Goal: Task Accomplishment & Management: Manage account settings

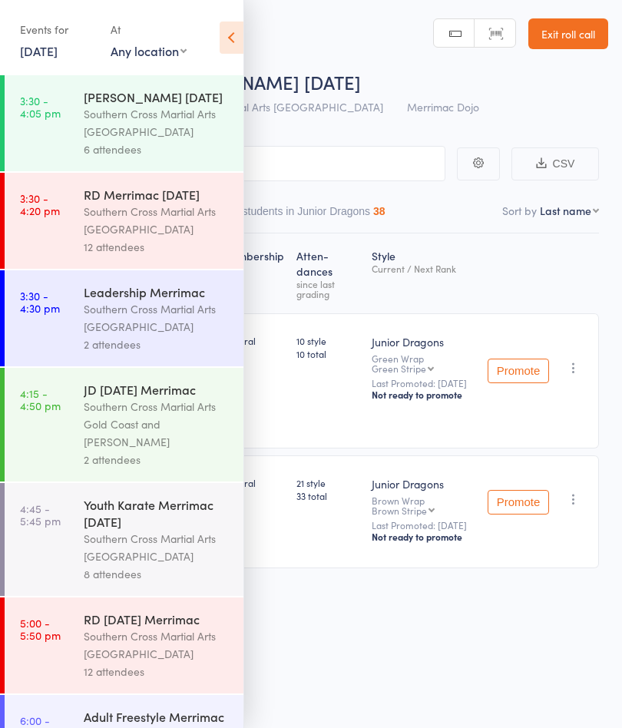
click at [48, 55] on link "[DATE]" at bounding box center [39, 50] width 38 height 17
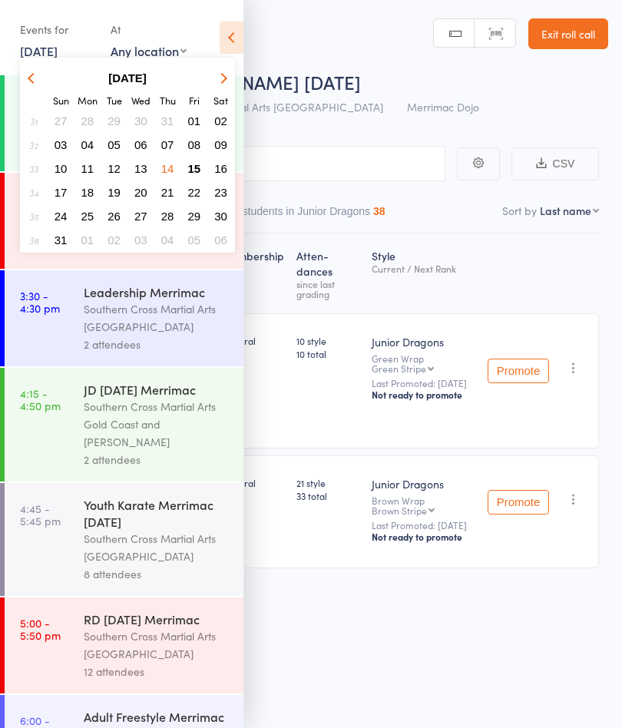
click at [201, 174] on span "15" at bounding box center [194, 168] width 13 height 13
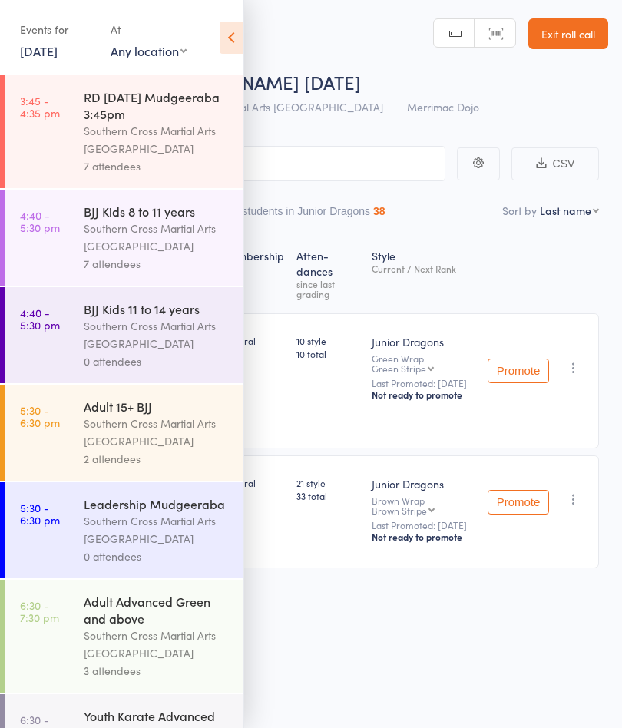
click at [181, 142] on div "Southern Cross Martial Arts [GEOGRAPHIC_DATA]" at bounding box center [157, 139] width 147 height 35
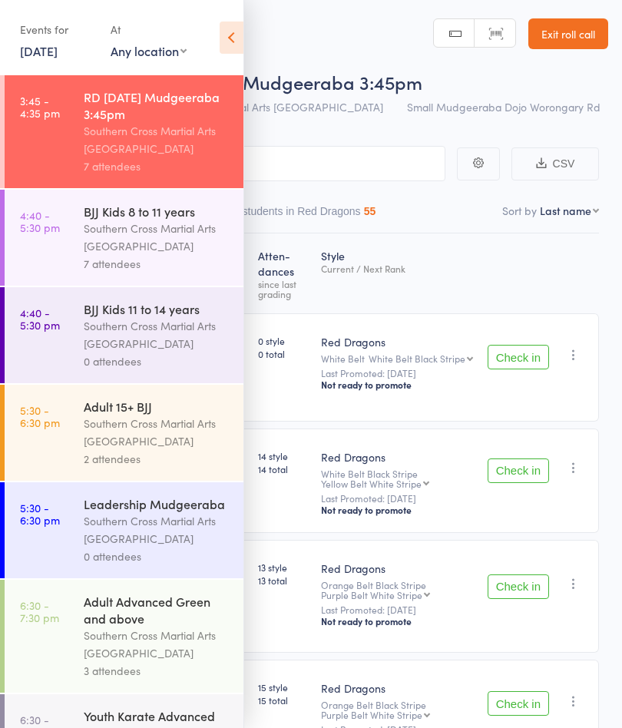
click at [229, 38] on icon at bounding box center [232, 38] width 24 height 32
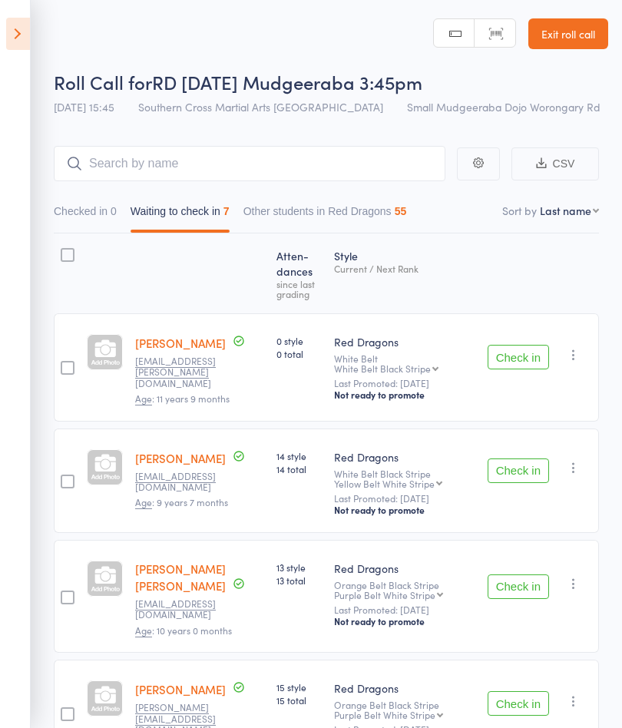
click at [530, 359] on button "Check in" at bounding box center [518, 357] width 61 height 25
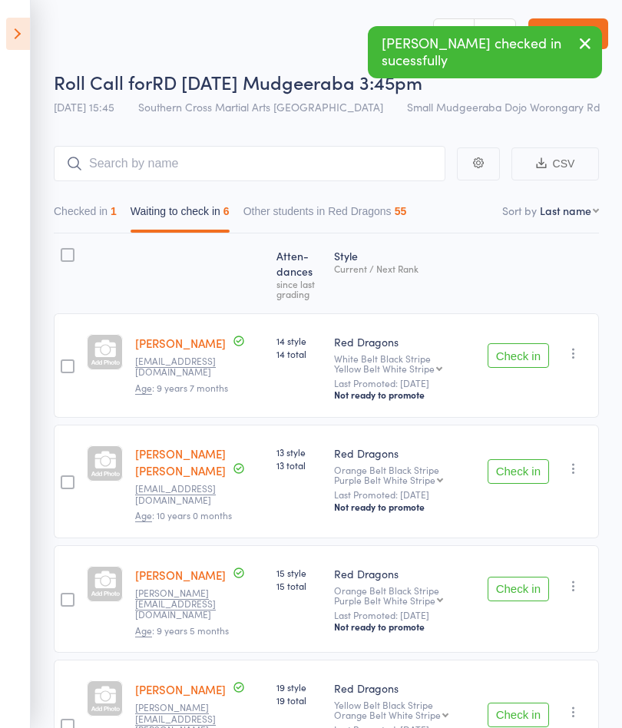
click at [583, 361] on button "button" at bounding box center [574, 353] width 18 height 18
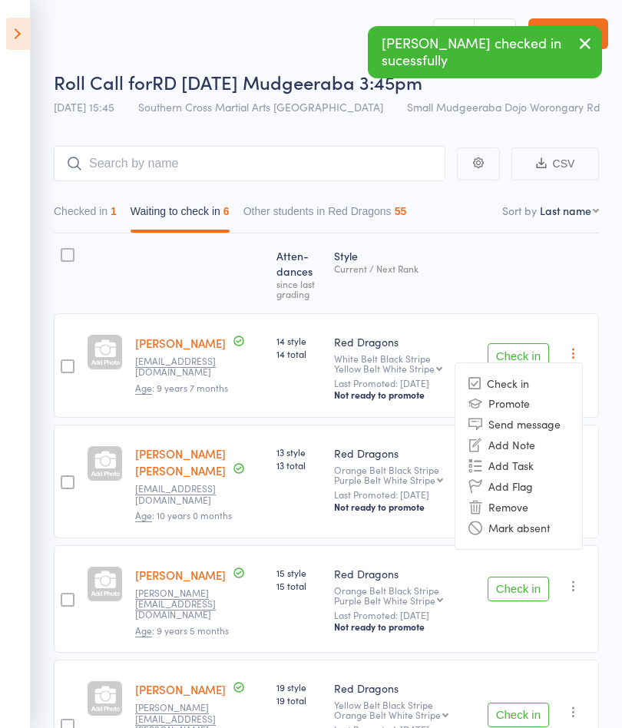
click at [545, 539] on li "Mark absent" at bounding box center [519, 528] width 127 height 21
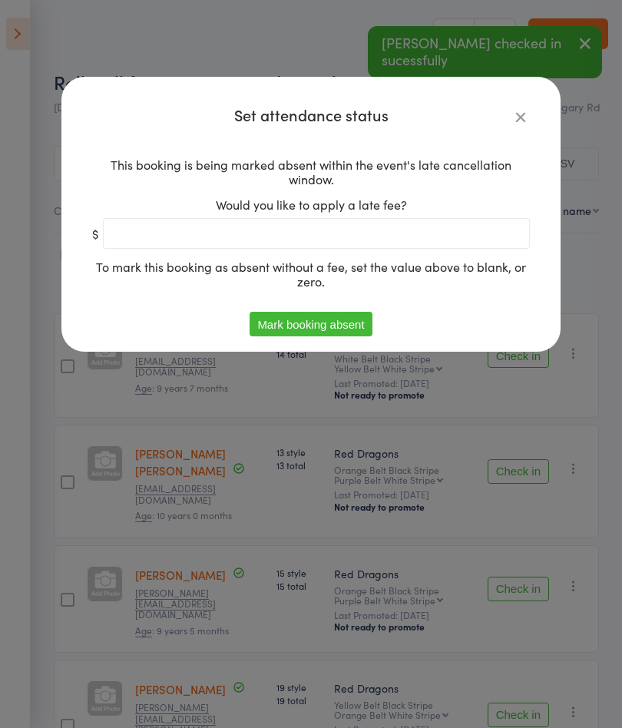
click at [266, 333] on button "Mark booking absent" at bounding box center [311, 324] width 122 height 25
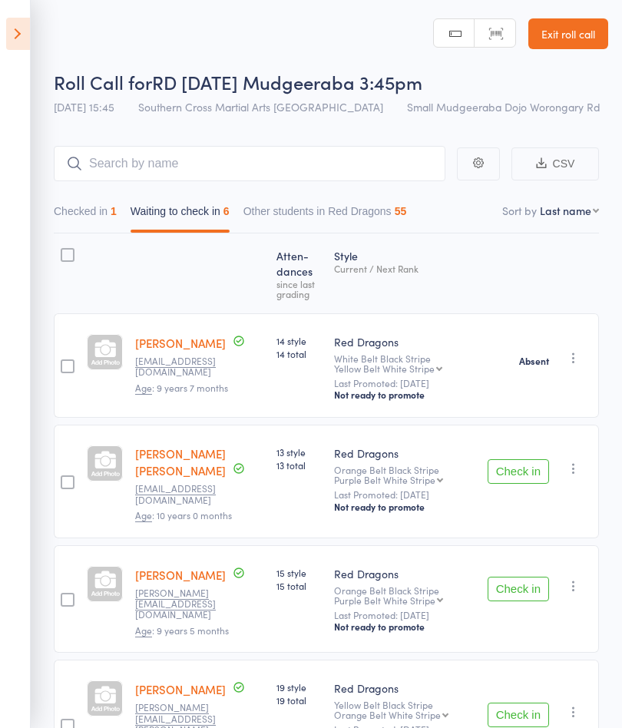
click at [533, 483] on button "Check in" at bounding box center [518, 472] width 61 height 25
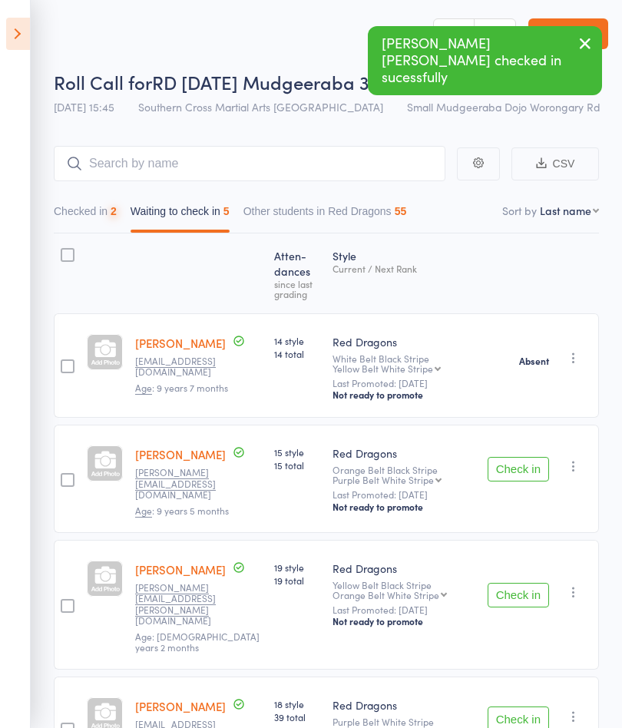
click at [531, 476] on button "Check in" at bounding box center [518, 469] width 61 height 25
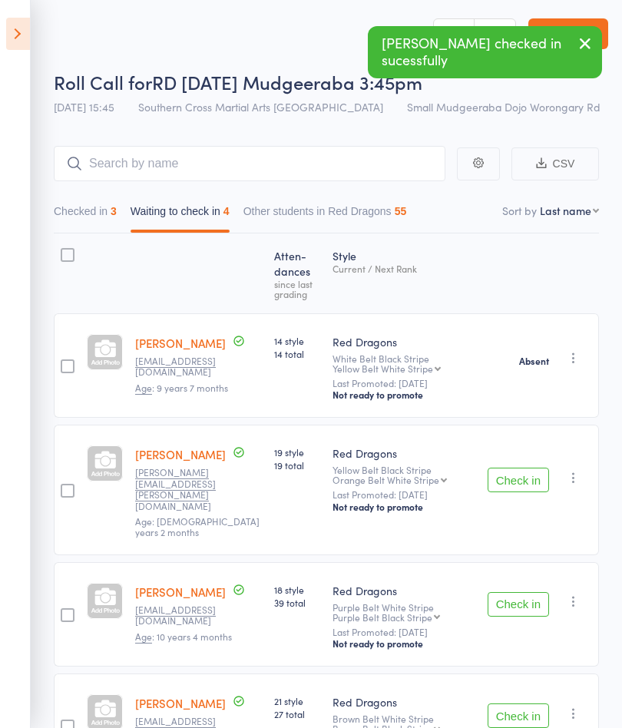
click at [532, 471] on button "Check in" at bounding box center [518, 480] width 61 height 25
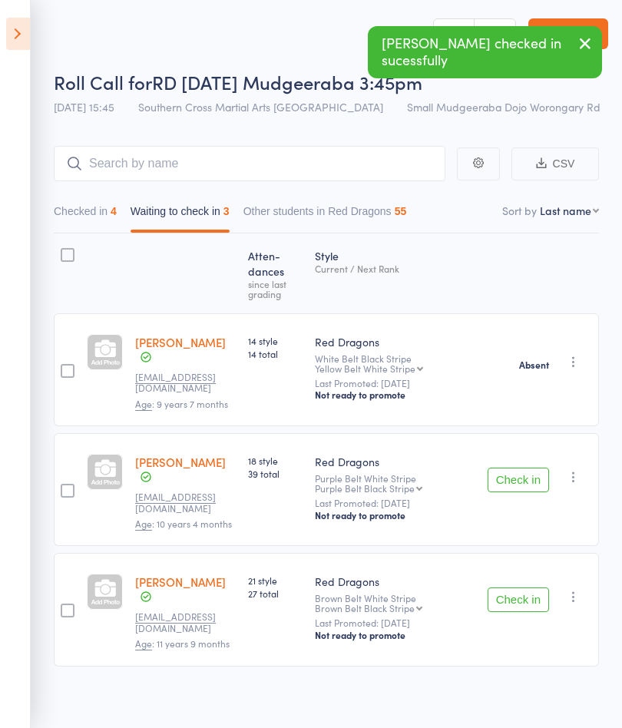
click at [531, 473] on button "Check in" at bounding box center [518, 480] width 61 height 25
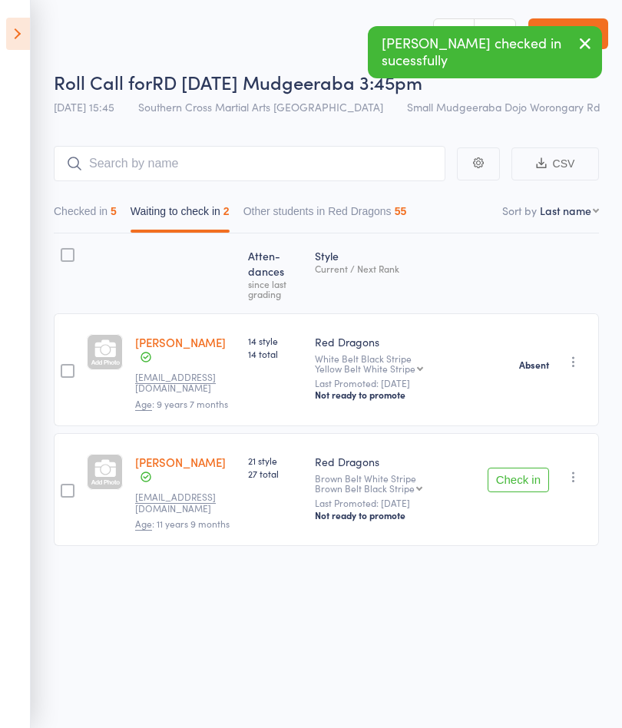
click at [529, 475] on button "Check in" at bounding box center [518, 480] width 61 height 25
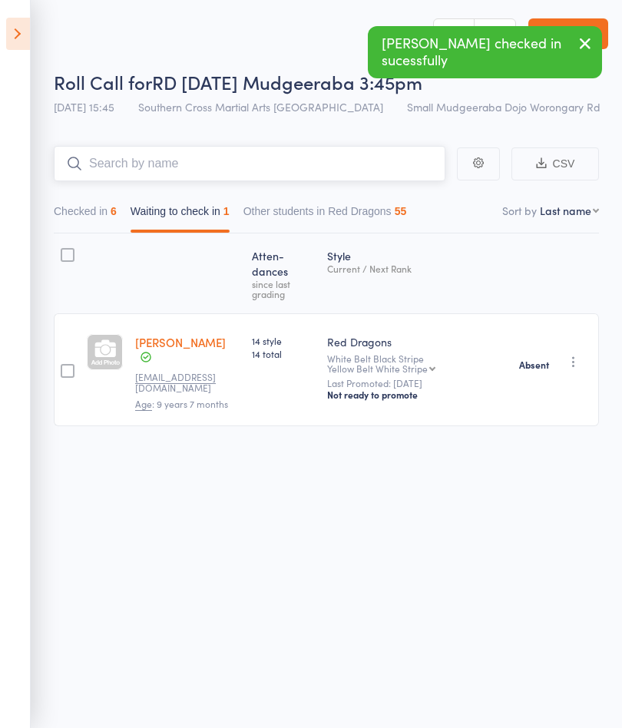
click at [111, 176] on input "search" at bounding box center [250, 163] width 392 height 35
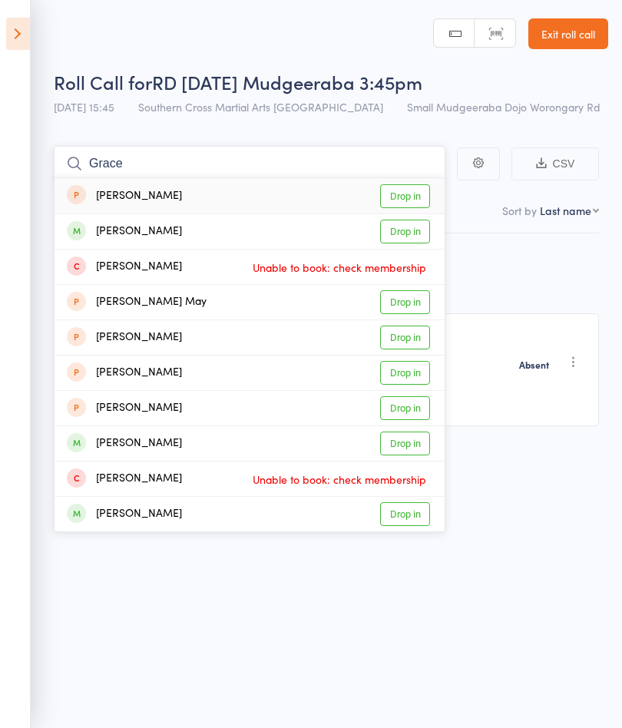
type input "Grace"
click at [417, 234] on link "Drop in" at bounding box center [405, 232] width 50 height 24
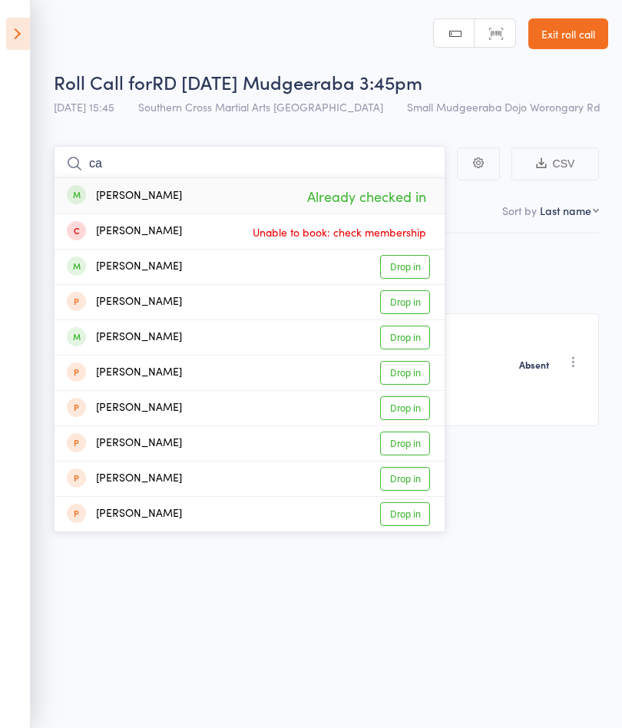
type input "c"
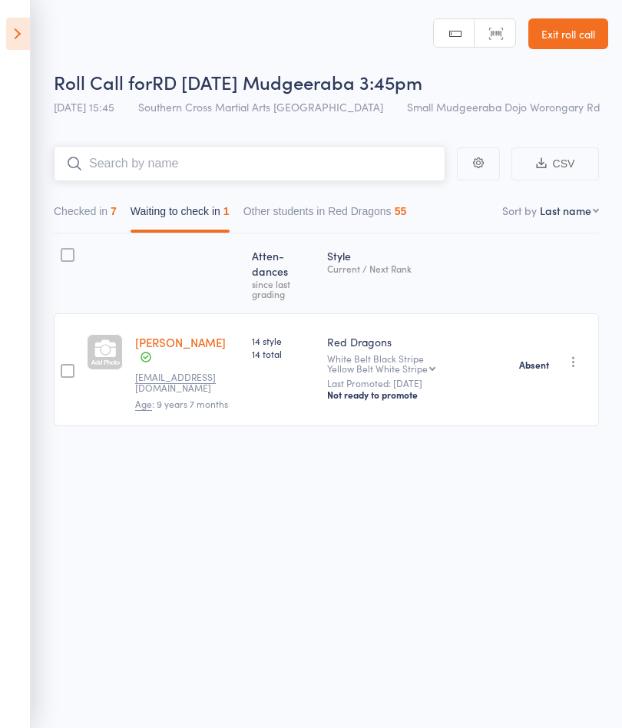
click at [79, 214] on button "Checked in 7" at bounding box center [85, 214] width 63 height 35
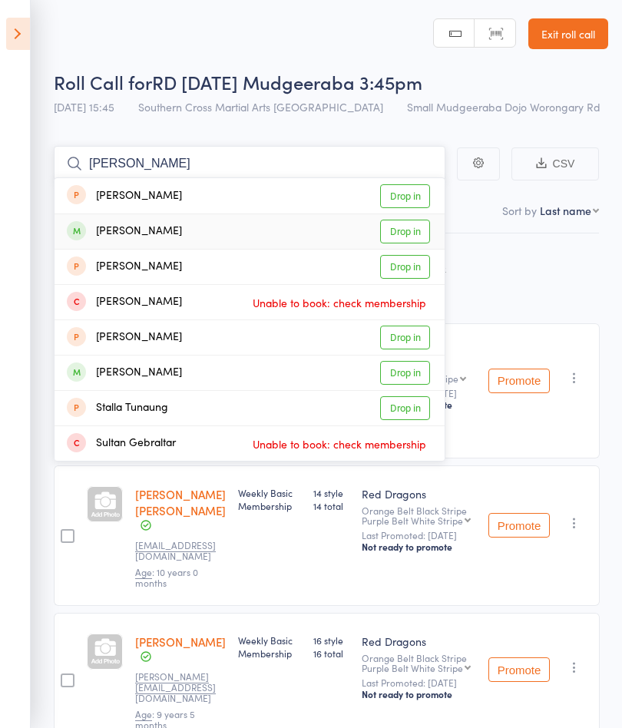
type input "[PERSON_NAME]"
click at [417, 234] on link "Drop in" at bounding box center [405, 232] width 50 height 24
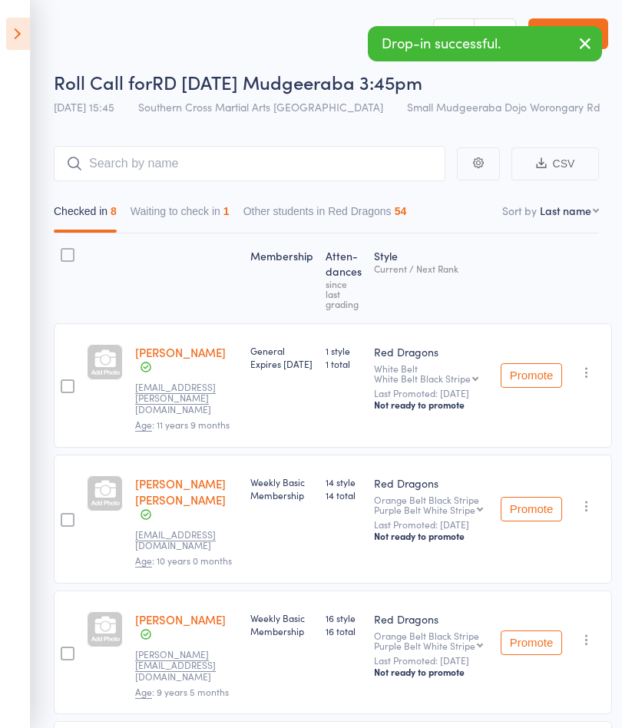
click at [18, 38] on icon at bounding box center [18, 34] width 24 height 32
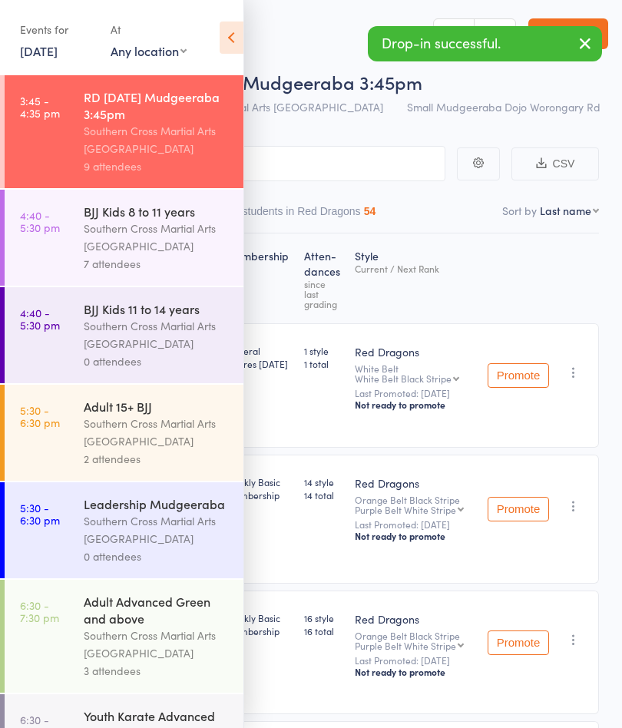
click at [82, 246] on link "4:40 - 5:30 pm BJJ Kids 8 to 11 years Southern Cross Martial Arts Gold Coast 7 …" at bounding box center [124, 238] width 239 height 96
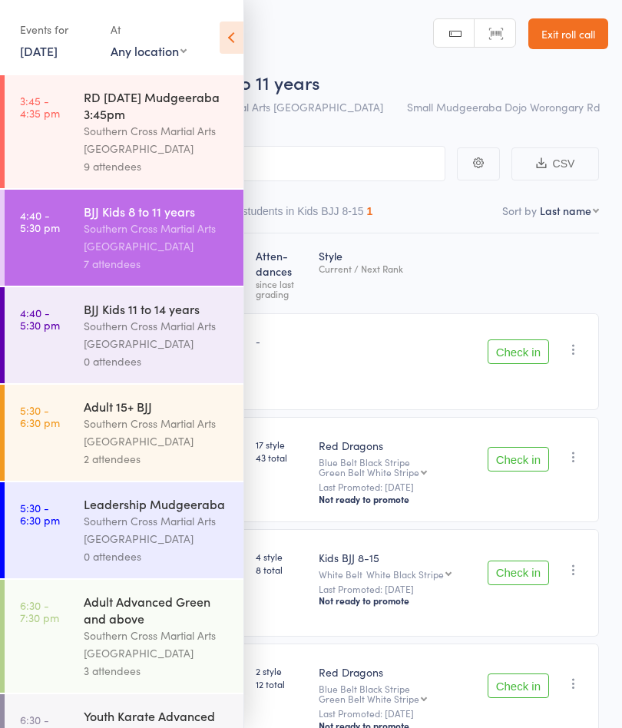
click at [234, 46] on icon at bounding box center [232, 38] width 24 height 32
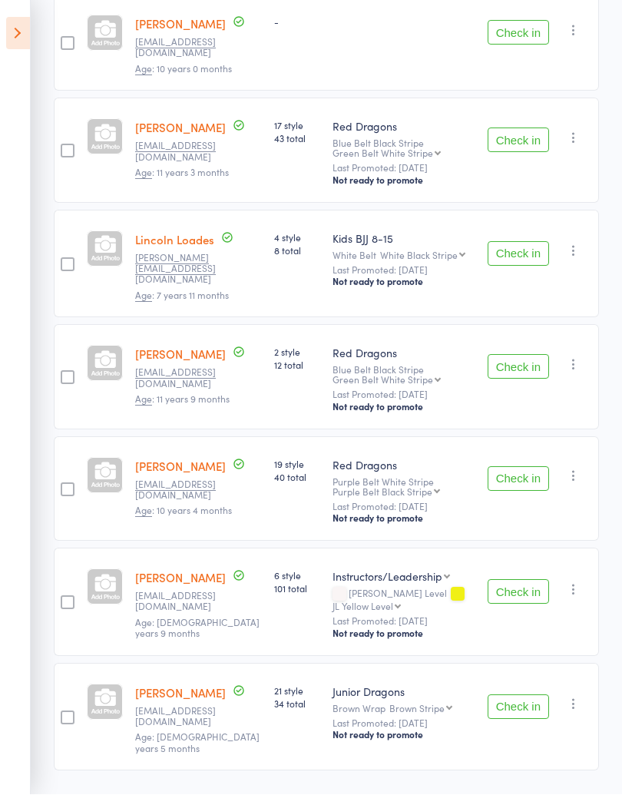
scroll to position [320, 0]
